Goal: Use online tool/utility: Utilize a website feature to perform a specific function

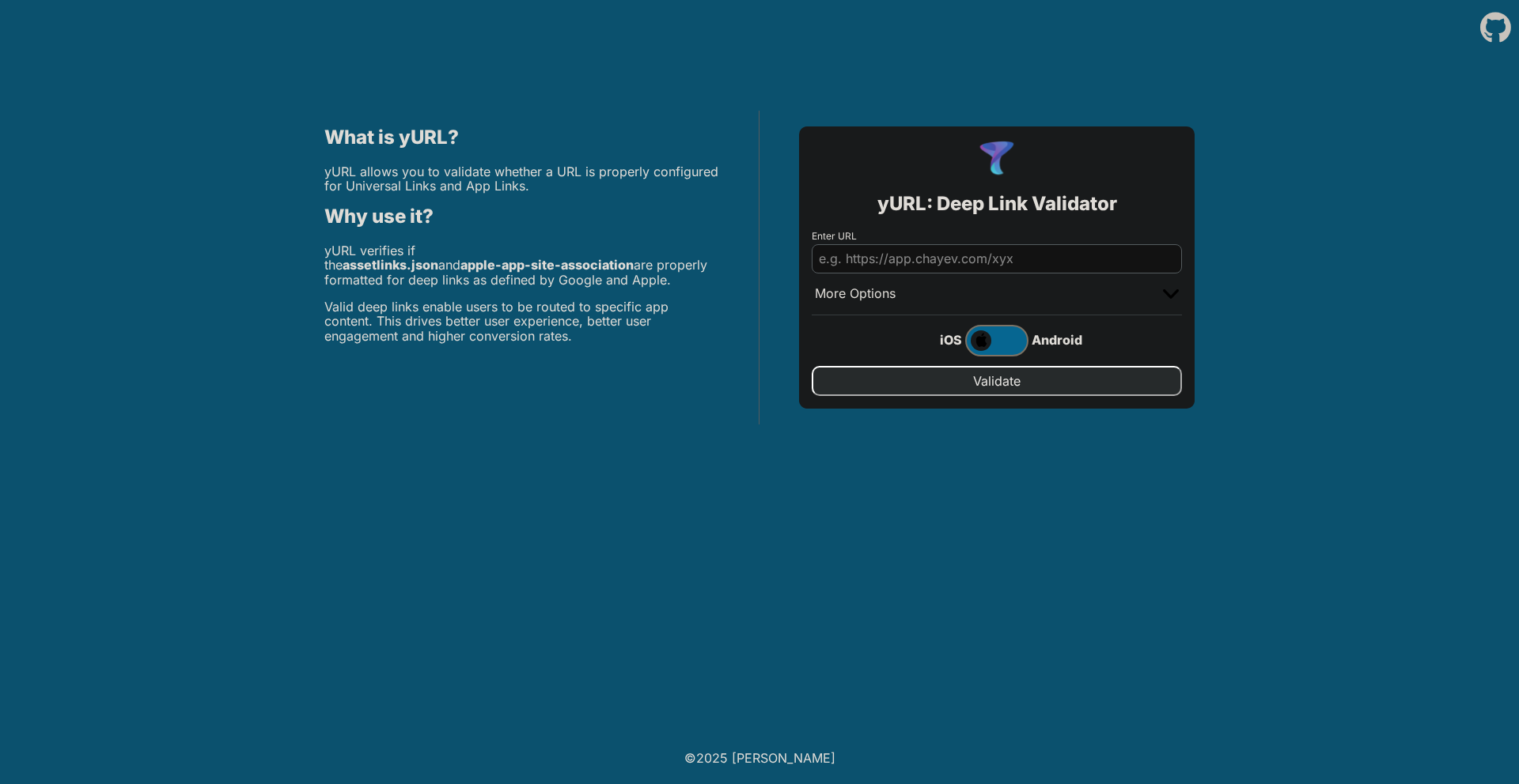
click at [854, 473] on body "What is yURL? yURL allows you to validate whether a URL is properly configured …" at bounding box center [760, 392] width 1519 height 784
click at [974, 253] on input "Enter URL" at bounding box center [997, 259] width 370 height 28
type input "[URL][DOMAIN_NAME]"
click at [812, 366] on input "Validate" at bounding box center [997, 381] width 370 height 30
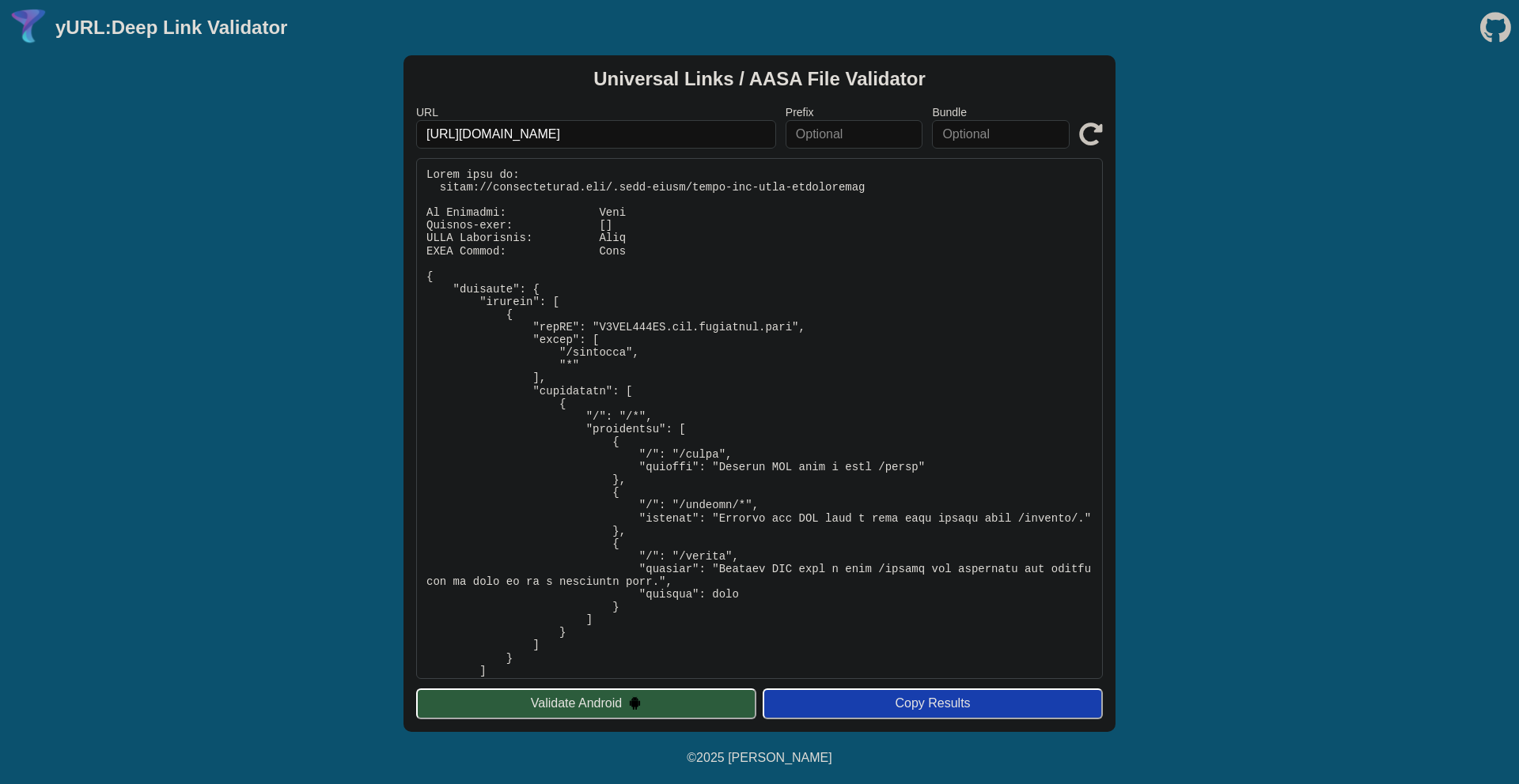
click at [602, 704] on button "Validate Android" at bounding box center [586, 703] width 340 height 30
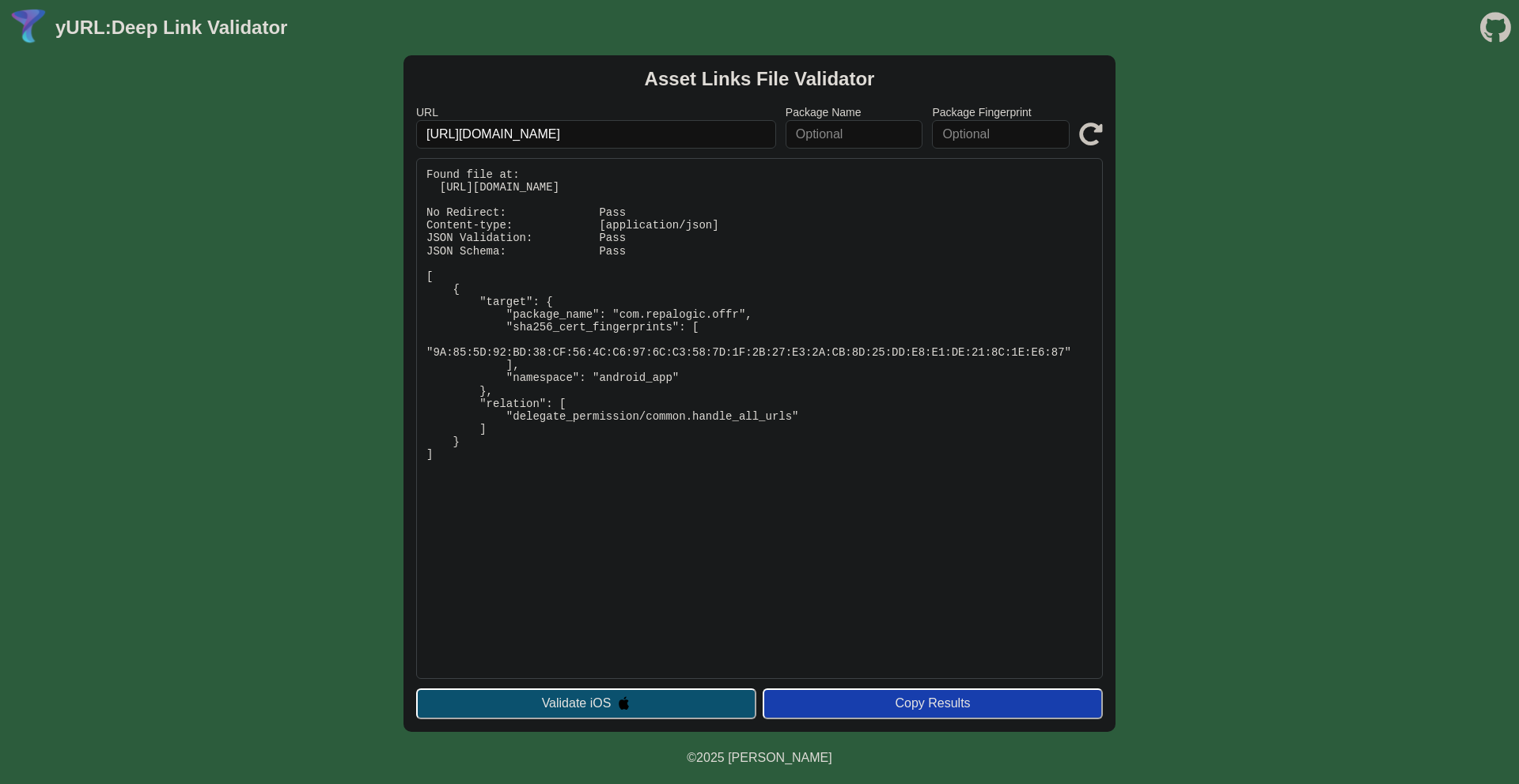
click at [610, 700] on button "Validate iOS" at bounding box center [586, 703] width 340 height 30
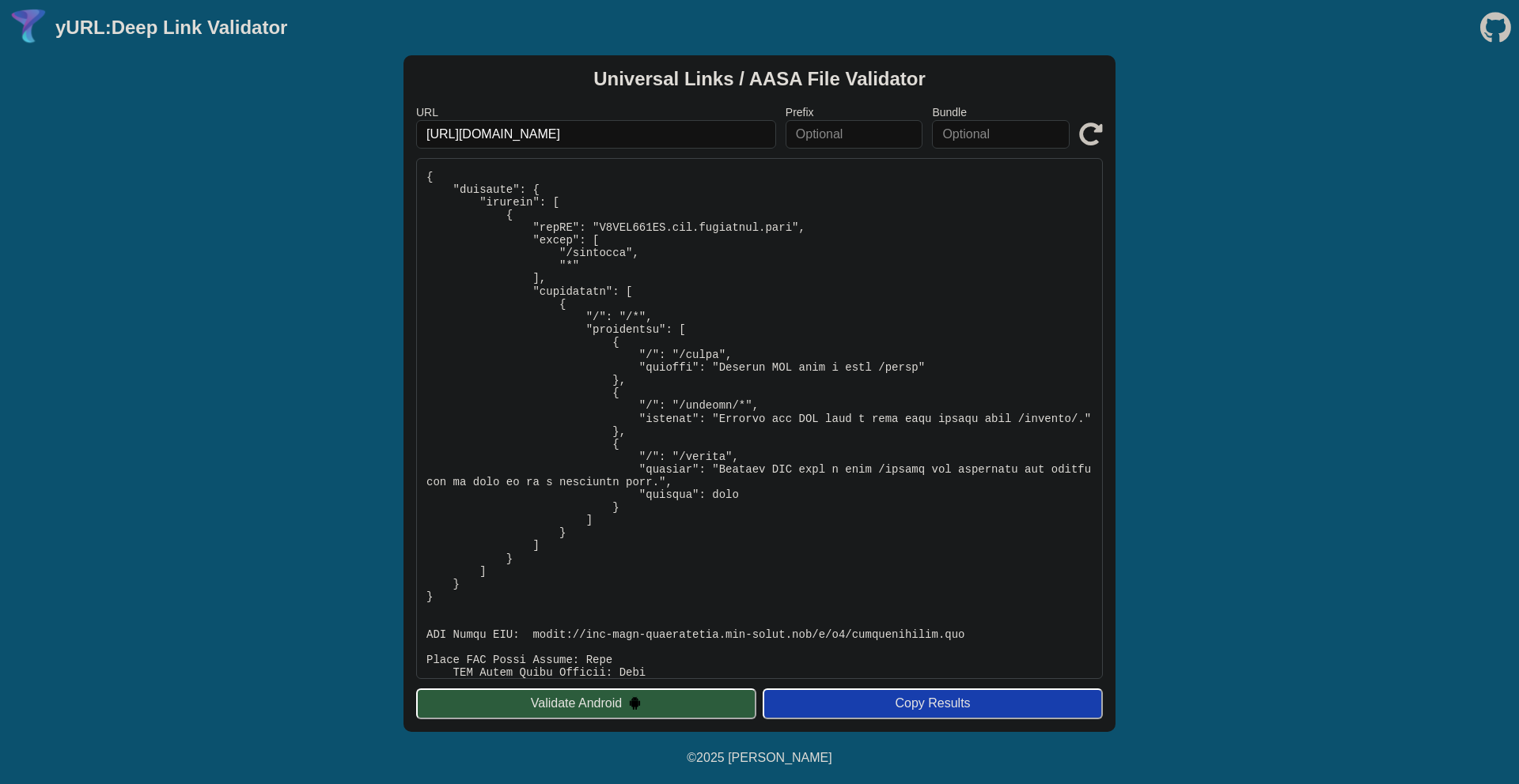
scroll to position [101, 0]
click at [646, 702] on button "Validate Android" at bounding box center [586, 703] width 340 height 30
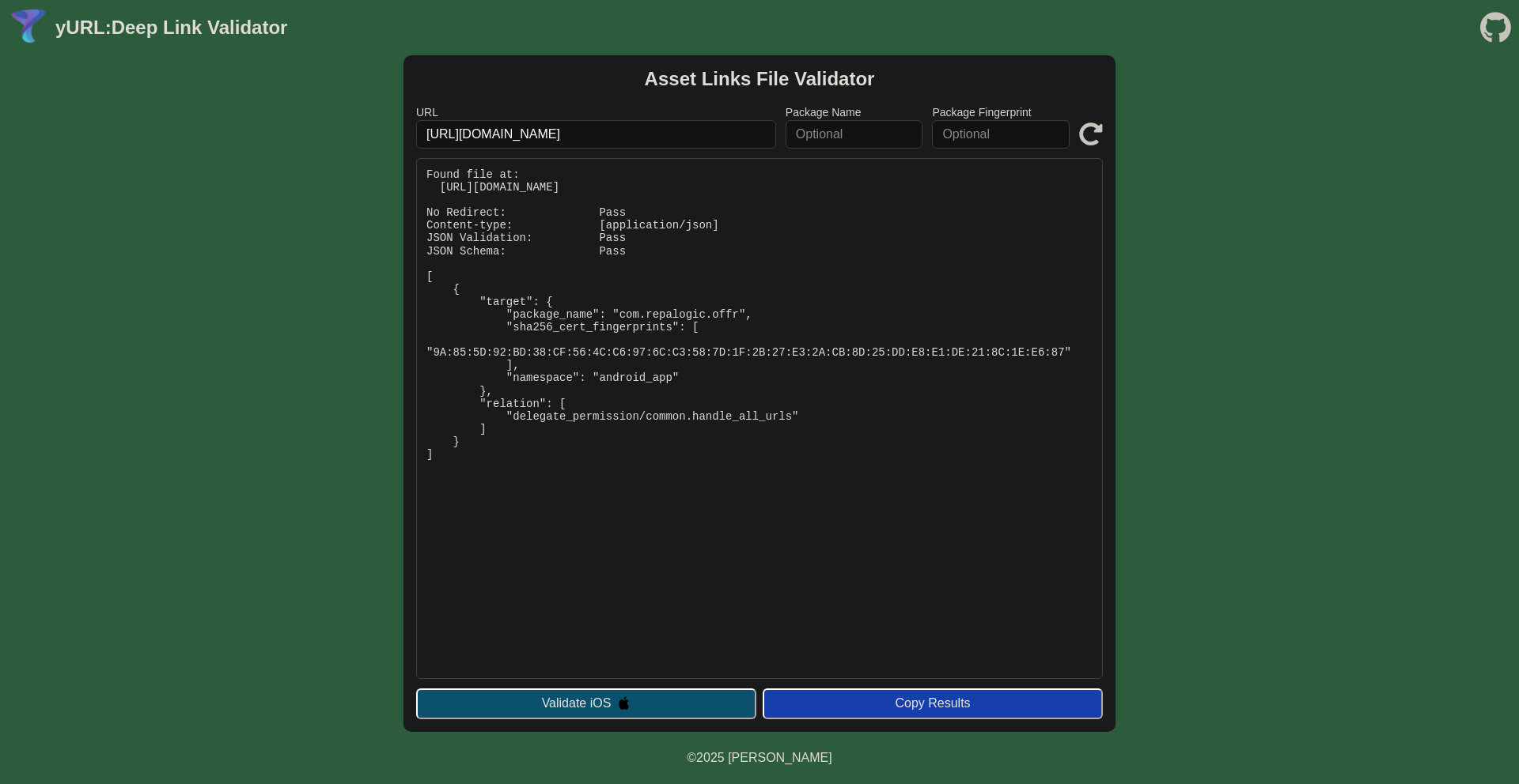
click at [606, 692] on button "Validate iOS" at bounding box center [586, 703] width 340 height 30
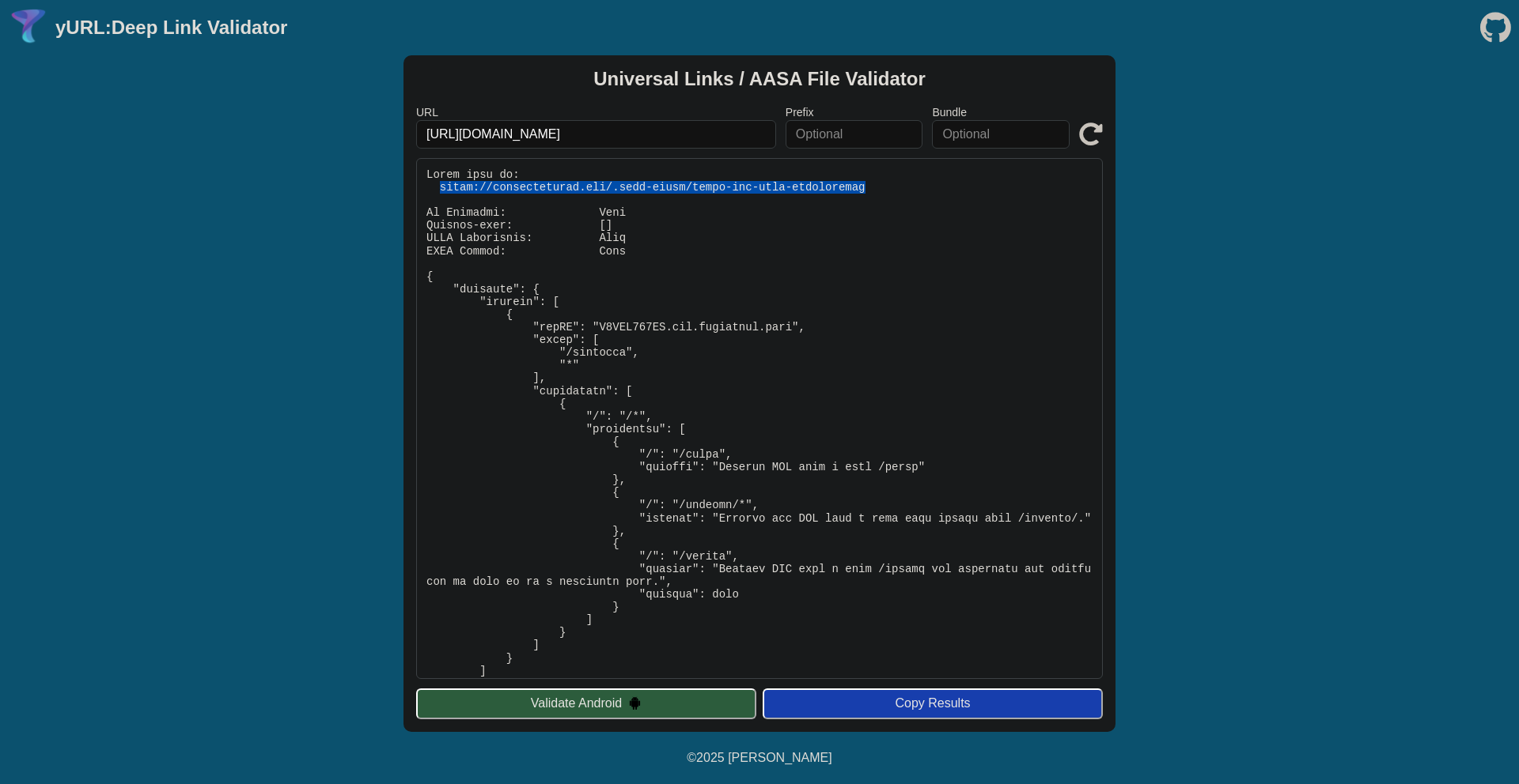
drag, startPoint x: 894, startPoint y: 185, endPoint x: 441, endPoint y: 187, distance: 453.0
click at [441, 187] on pre at bounding box center [759, 418] width 686 height 521
copy pre "[URL][DOMAIN_NAME]"
